Goal: Task Accomplishment & Management: Use online tool/utility

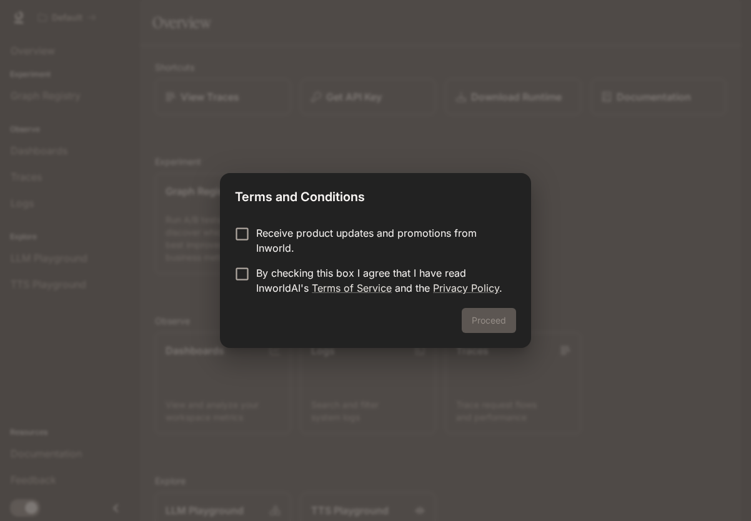
click at [328, 232] on p "Receive product updates and promotions from Inworld." at bounding box center [381, 241] width 250 height 30
click at [293, 238] on p "Receive product updates and promotions from Inworld." at bounding box center [381, 241] width 250 height 30
click at [280, 277] on p "By checking this box I agree that I have read InworldAI's Terms of Service and …" at bounding box center [381, 280] width 250 height 30
click at [468, 316] on button "Proceed" at bounding box center [489, 320] width 54 height 25
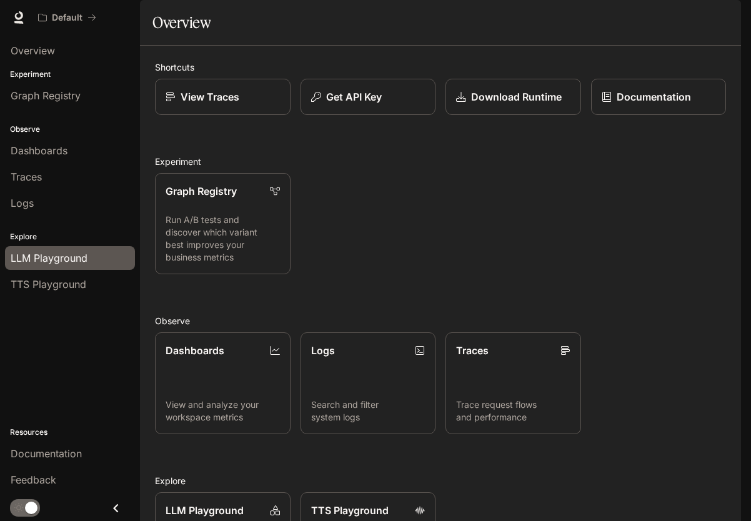
click at [59, 261] on span "LLM Playground" at bounding box center [49, 257] width 77 height 15
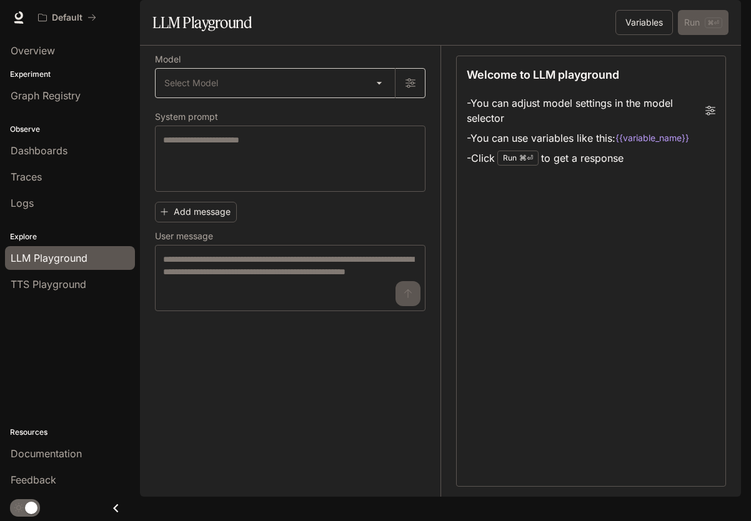
click at [350, 119] on body "Skip to main content Default Documentation Documentation Portal Overview Experi…" at bounding box center [375, 260] width 751 height 521
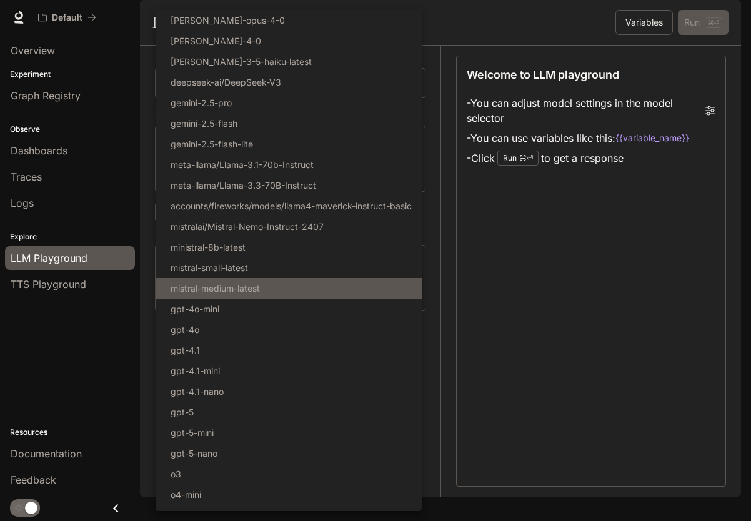
scroll to position [14, 0]
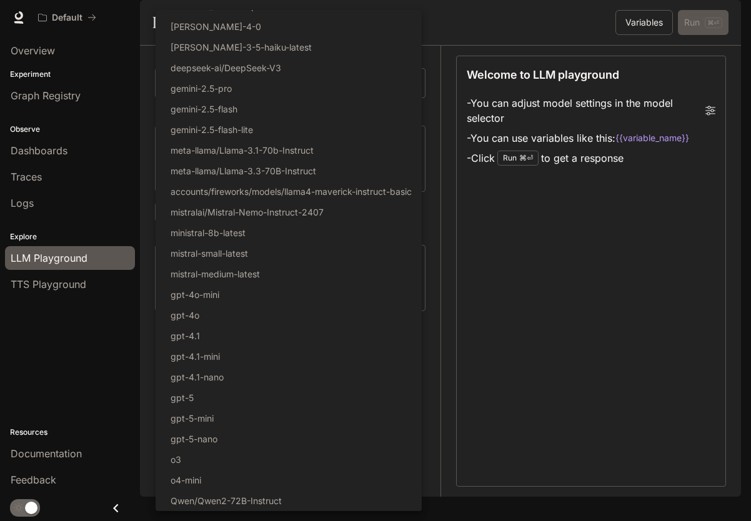
click at [541, 322] on div at bounding box center [375, 260] width 751 height 521
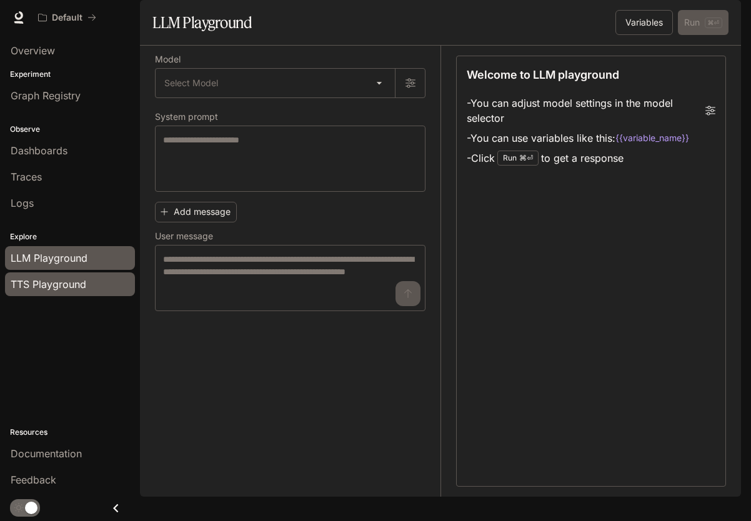
click at [87, 278] on div "TTS Playground" at bounding box center [70, 284] width 119 height 15
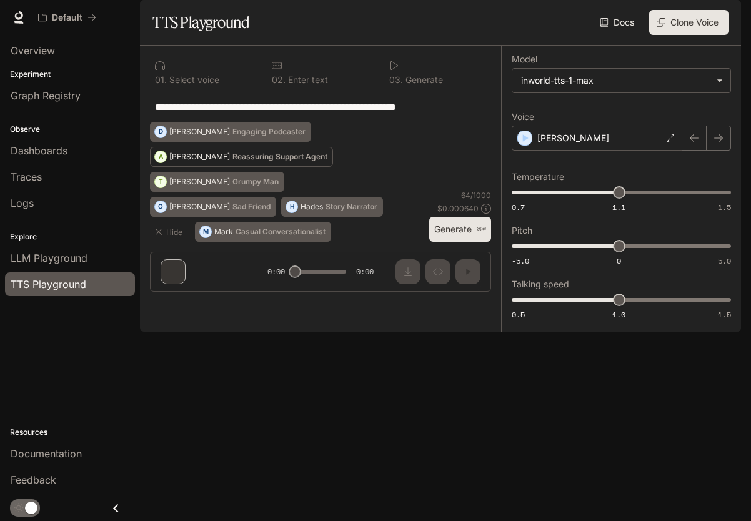
click at [164, 167] on div "A" at bounding box center [160, 157] width 11 height 20
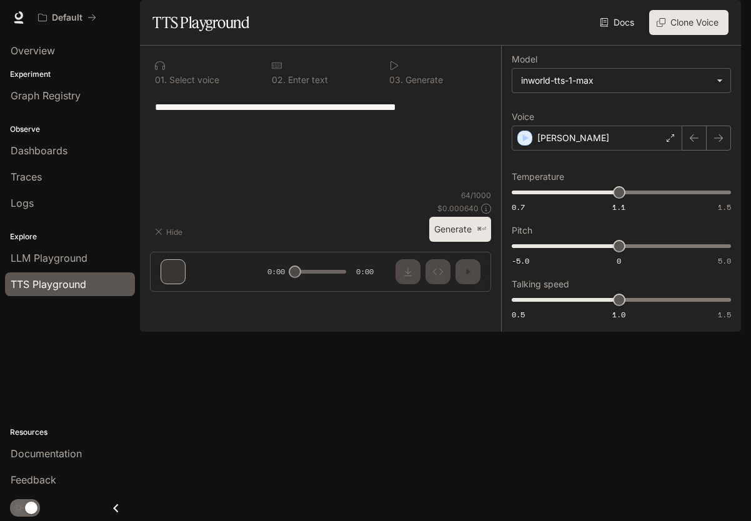
type textarea "**********"
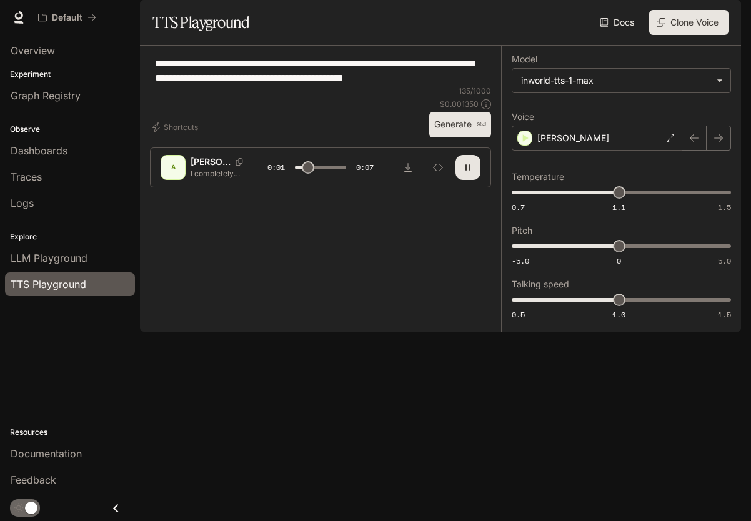
click at [197, 168] on p "[PERSON_NAME]" at bounding box center [211, 162] width 40 height 12
click at [623, 151] on div "[PERSON_NAME]" at bounding box center [597, 138] width 171 height 25
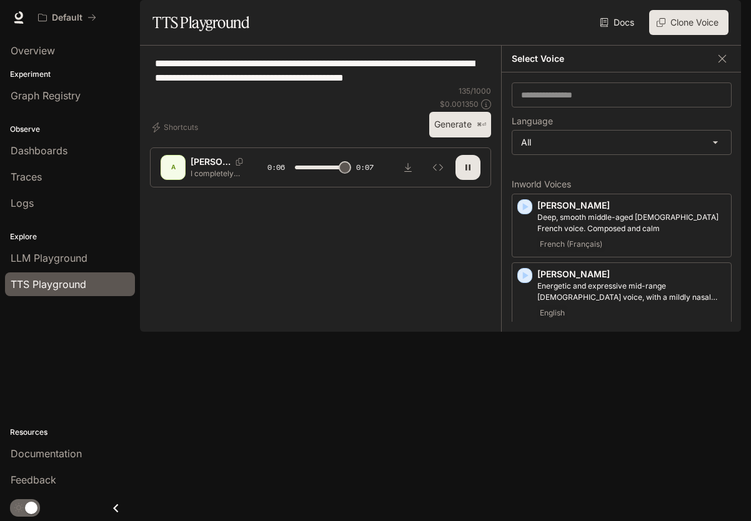
type input "*"
click at [728, 68] on button "button" at bounding box center [722, 58] width 19 height 19
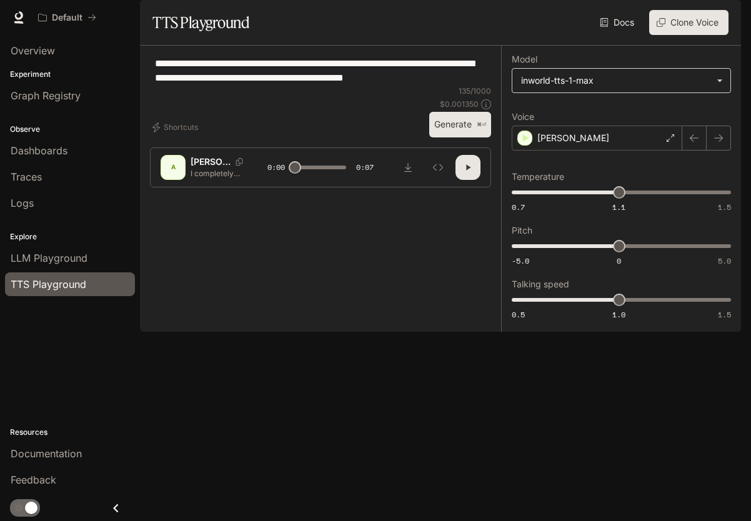
click at [615, 117] on body "**********" at bounding box center [375, 260] width 751 height 521
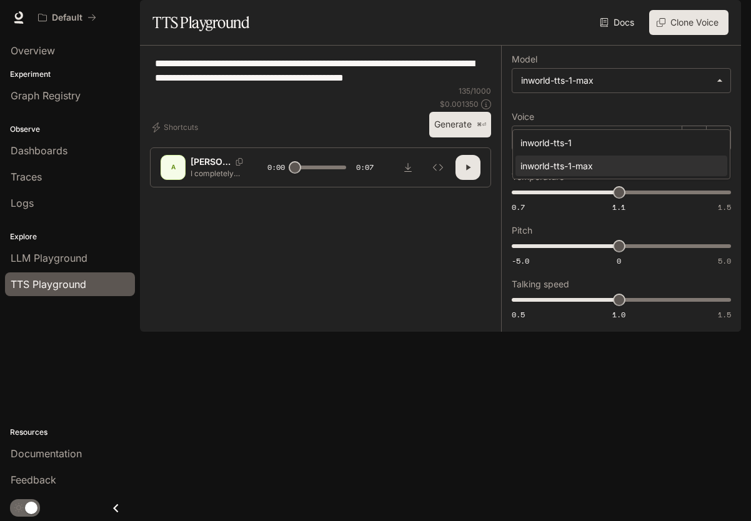
click at [411, 219] on div at bounding box center [375, 260] width 751 height 521
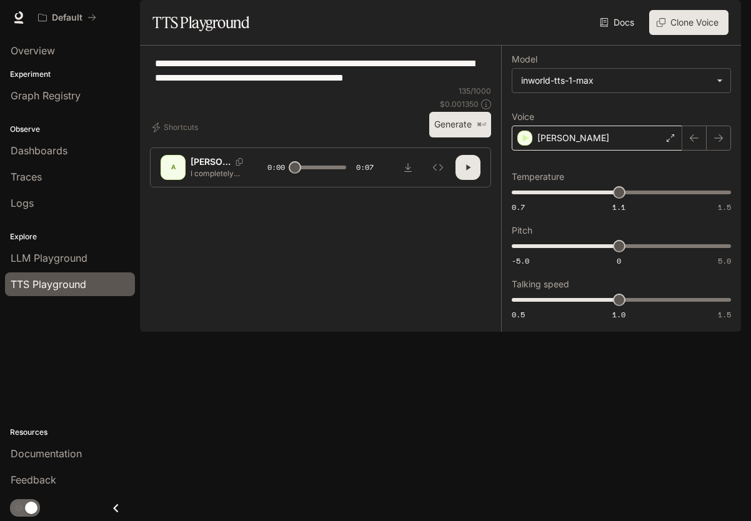
click at [593, 151] on div "[PERSON_NAME]" at bounding box center [597, 138] width 171 height 25
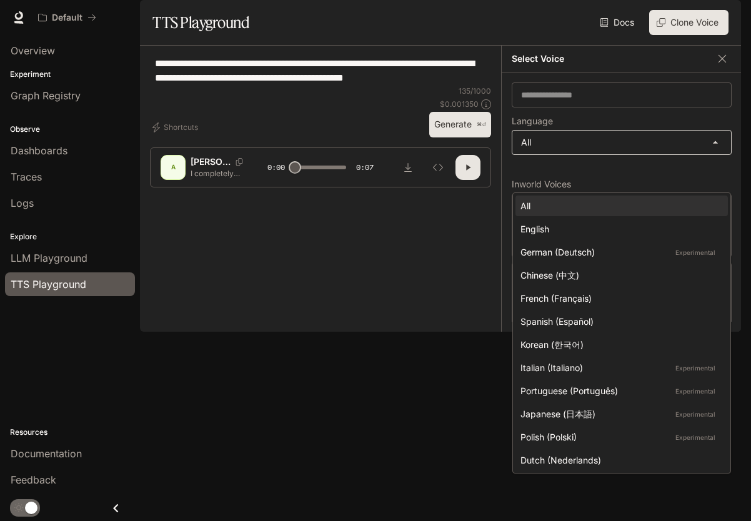
click at [704, 186] on body "**********" at bounding box center [375, 260] width 751 height 521
click at [704, 178] on div at bounding box center [375, 260] width 751 height 521
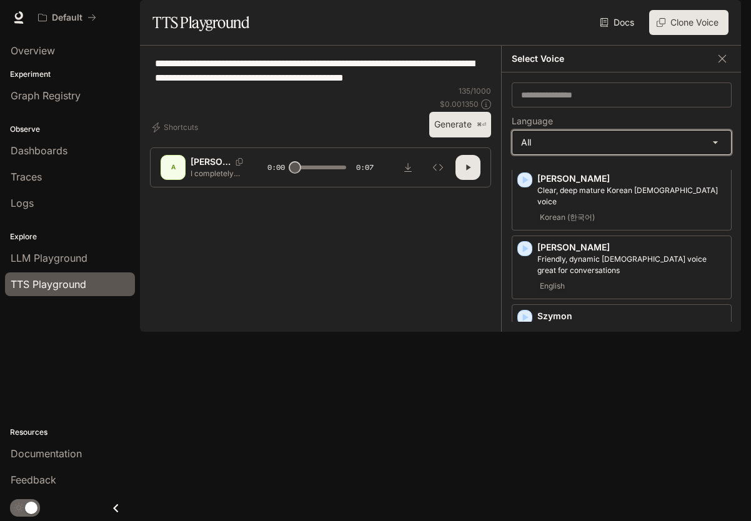
scroll to position [2873, 0]
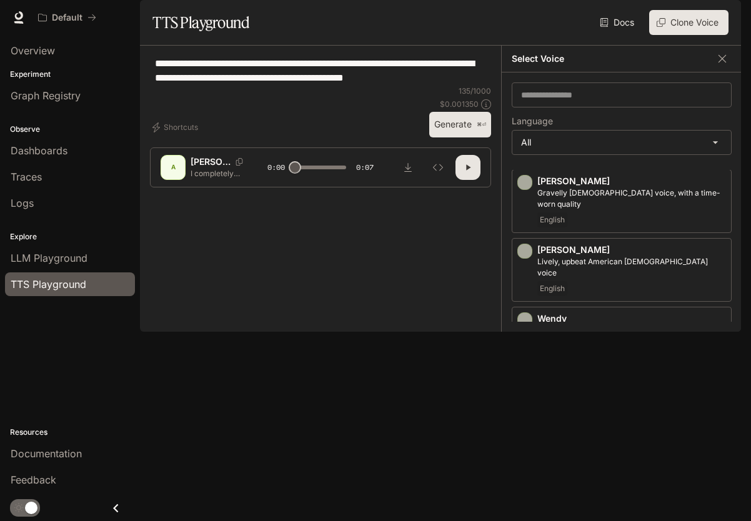
scroll to position [2753, 0]
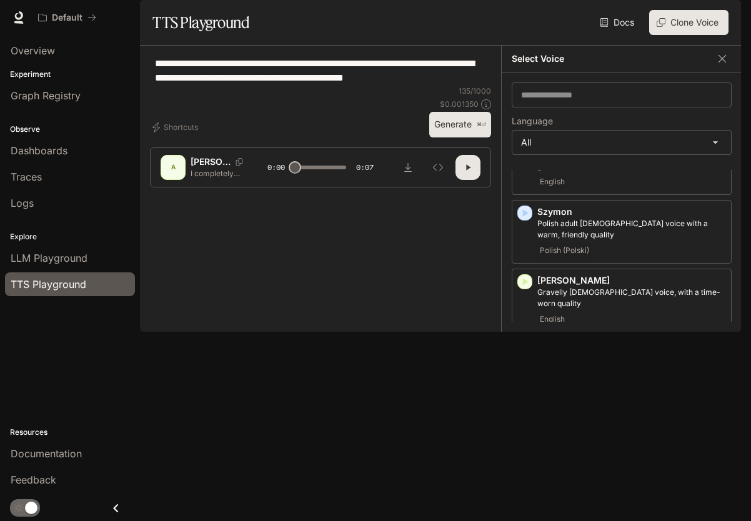
click at [527, 413] on icon "button" at bounding box center [524, 419] width 12 height 12
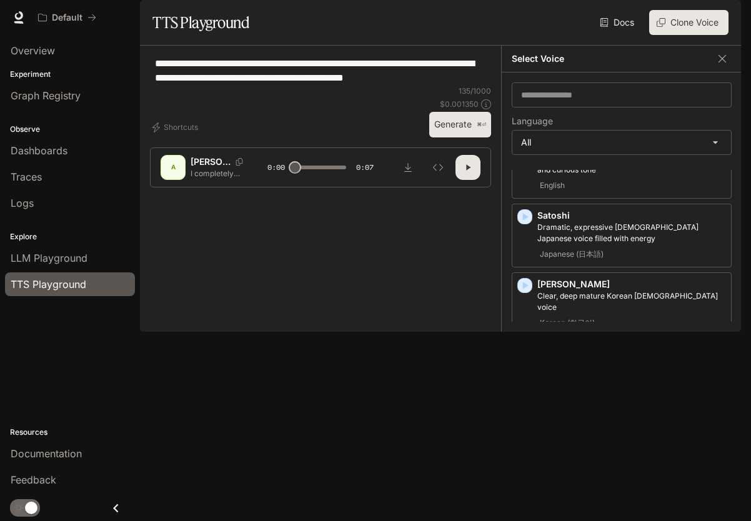
scroll to position [2533, 0]
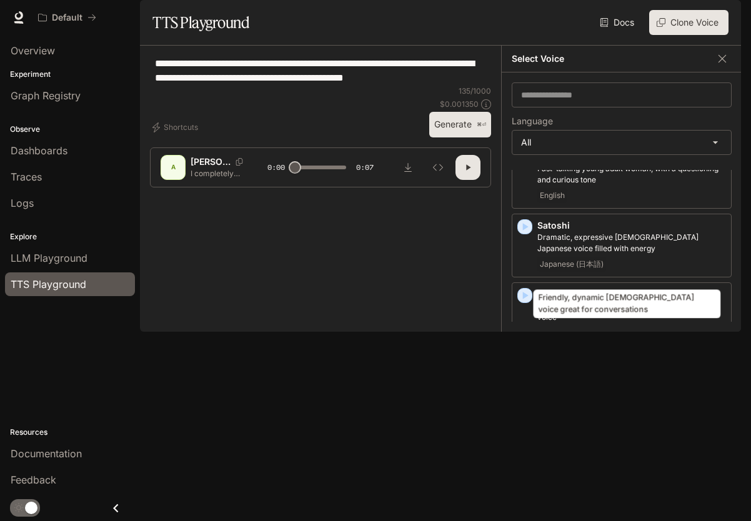
click at [557, 369] on p "Friendly, dynamic [DEMOGRAPHIC_DATA] voice great for conversations" at bounding box center [631, 380] width 189 height 22
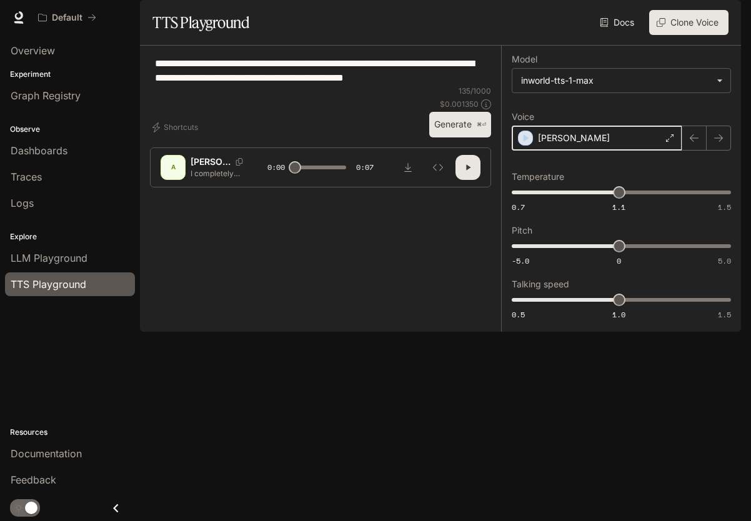
click at [525, 142] on icon "button" at bounding box center [526, 137] width 6 height 7
click at [292, 86] on div "**********" at bounding box center [320, 71] width 341 height 30
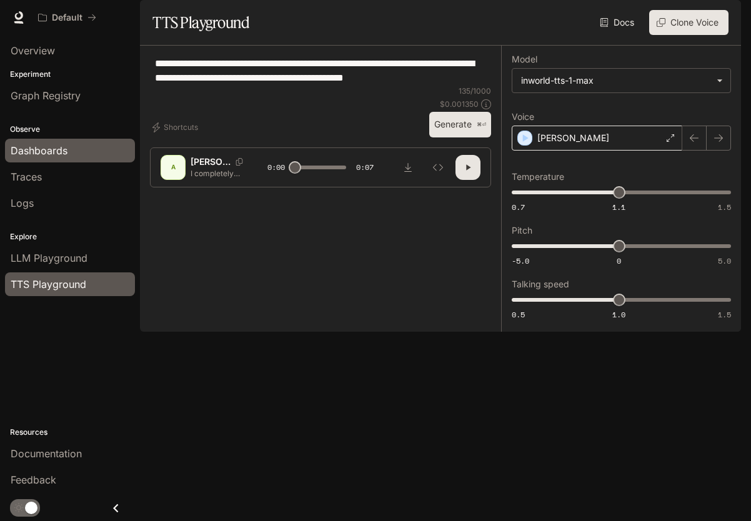
click at [58, 156] on span "Dashboards" at bounding box center [39, 150] width 57 height 15
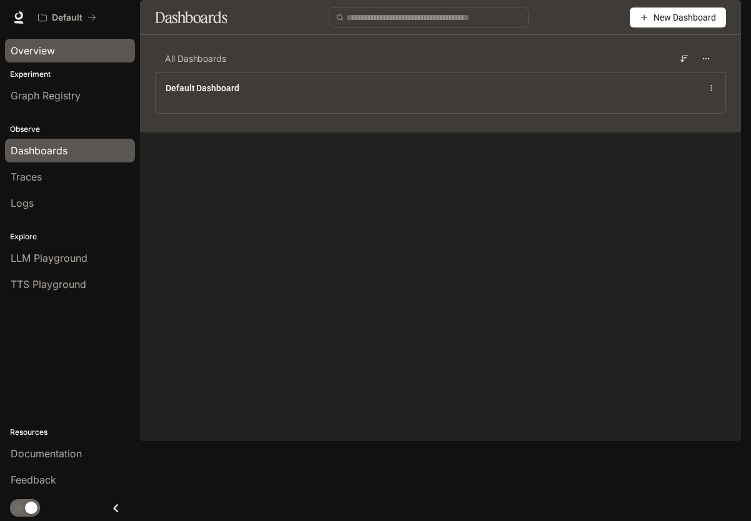
click at [59, 56] on div "Overview" at bounding box center [70, 50] width 119 height 15
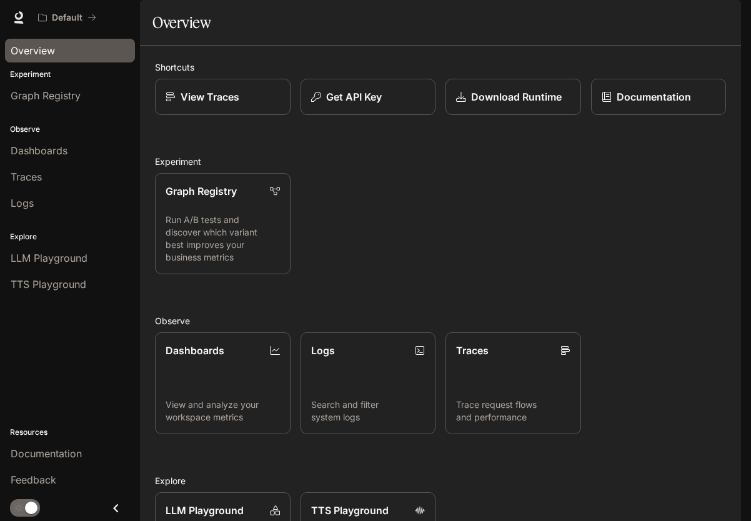
click at [730, 18] on div "button" at bounding box center [723, 17] width 17 height 17
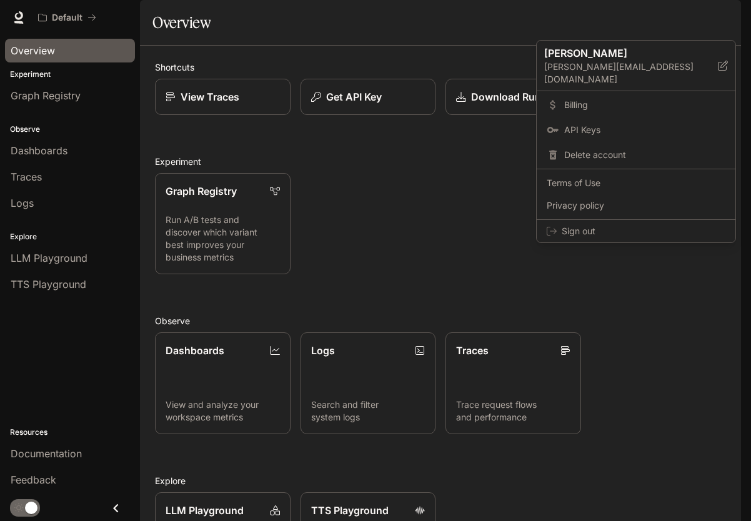
click at [431, 42] on div at bounding box center [375, 260] width 751 height 521
